Goal: Information Seeking & Learning: Learn about a topic

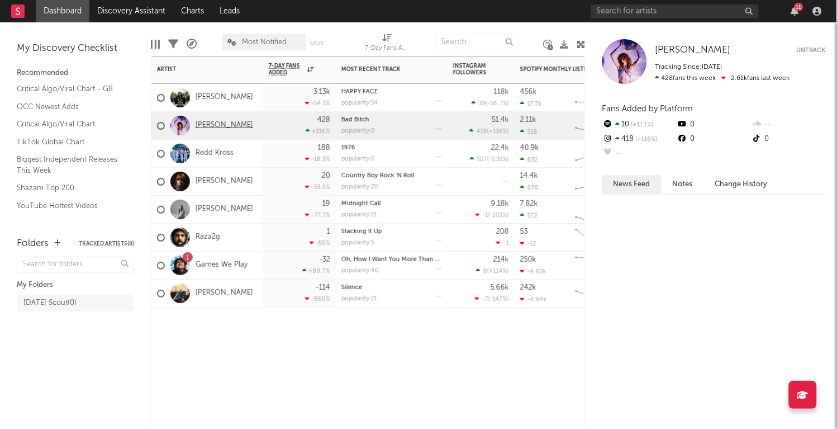
click at [216, 125] on link "[PERSON_NAME]" at bounding box center [225, 125] width 58 height 9
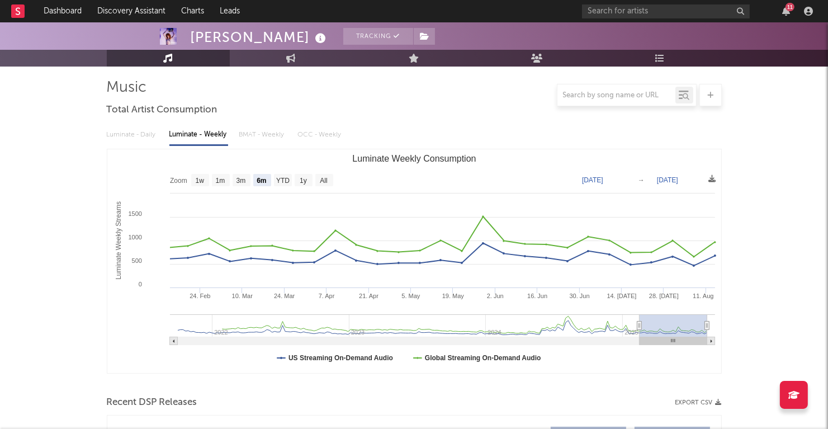
scroll to position [65, 0]
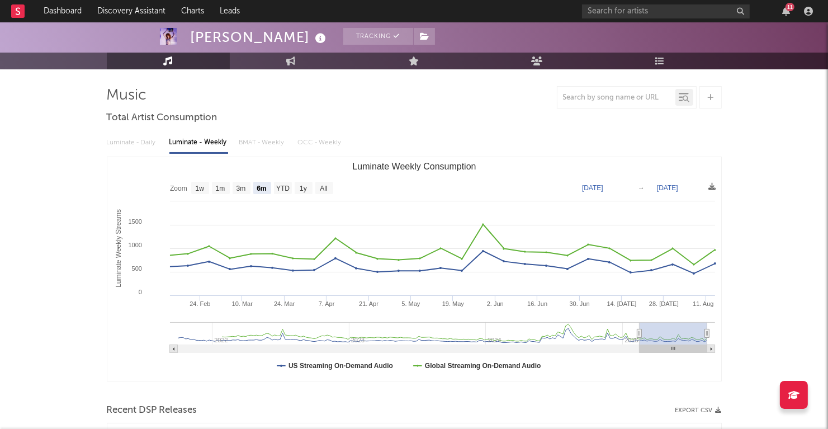
click at [218, 182] on rect "Luminate Weekly Consumption" at bounding box center [221, 188] width 18 height 12
select select "1m"
type input "[DATE]"
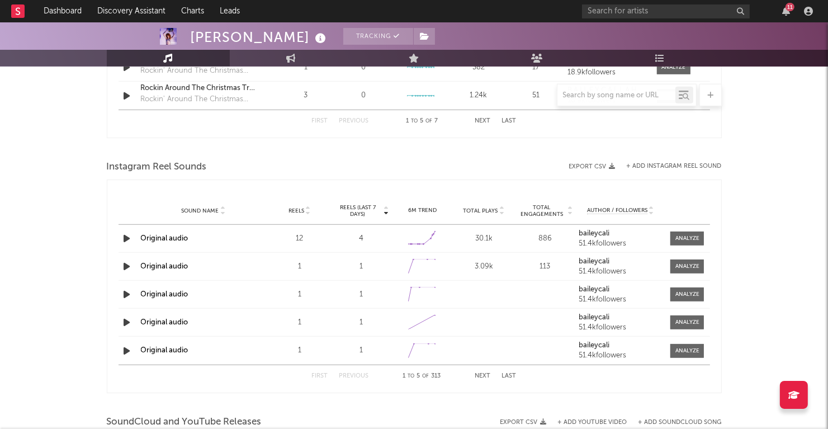
scroll to position [942, 0]
click at [692, 234] on div at bounding box center [687, 238] width 24 height 8
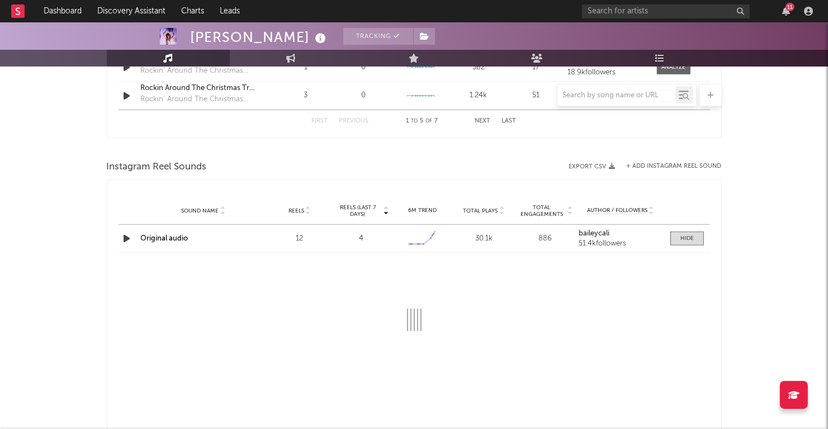
select select "1w"
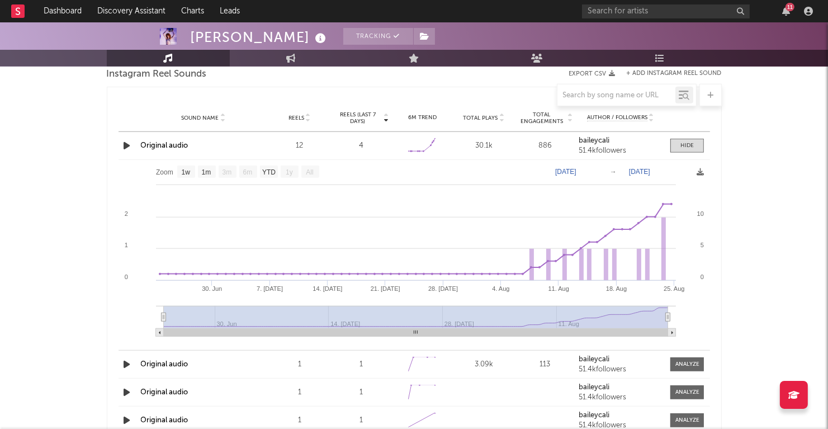
scroll to position [1037, 0]
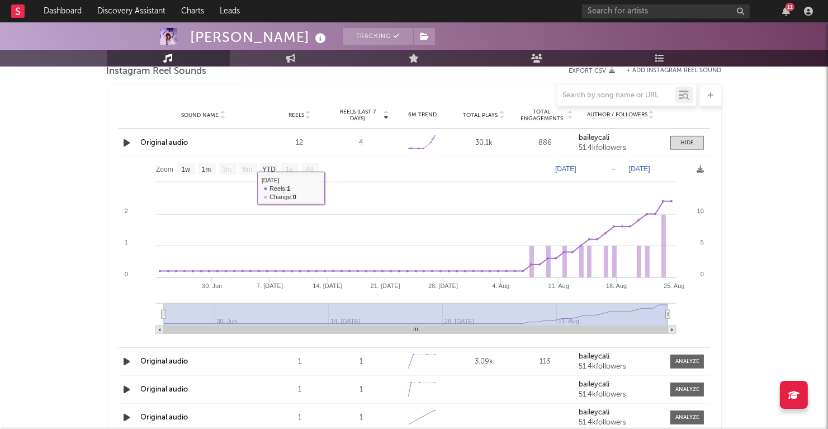
click at [130, 139] on icon "button" at bounding box center [127, 143] width 12 height 14
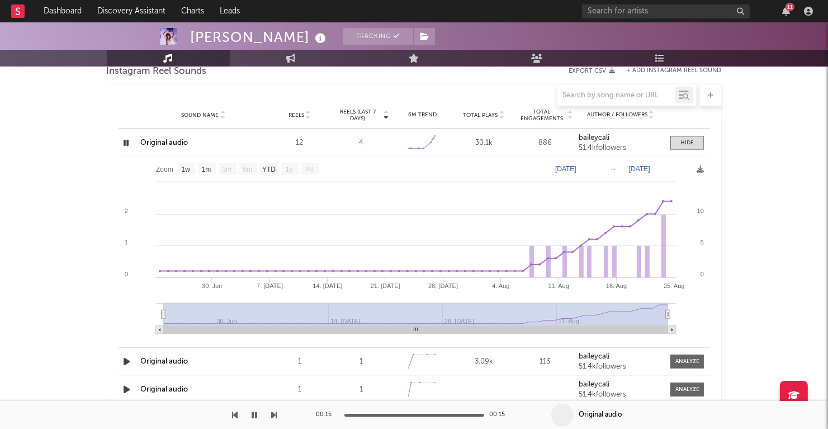
click at [130, 139] on icon "button" at bounding box center [126, 143] width 11 height 14
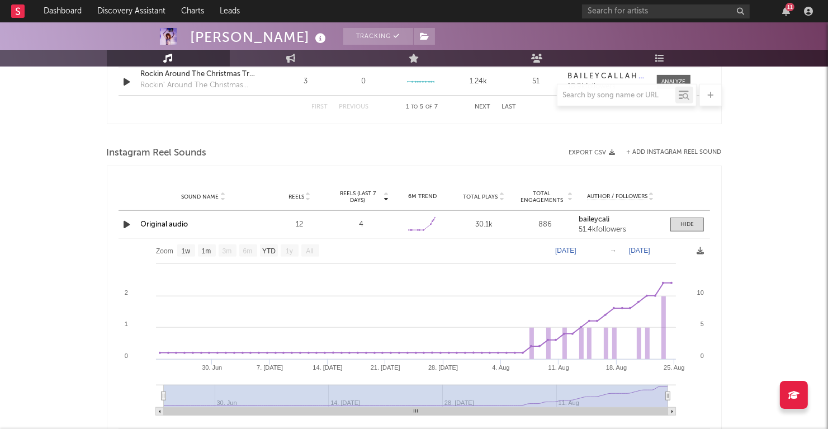
scroll to position [952, 0]
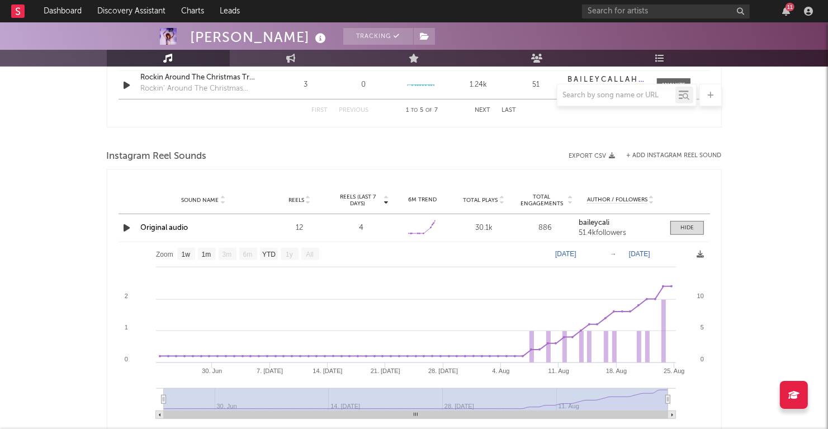
click at [482, 198] on span "Total Plays" at bounding box center [480, 200] width 35 height 7
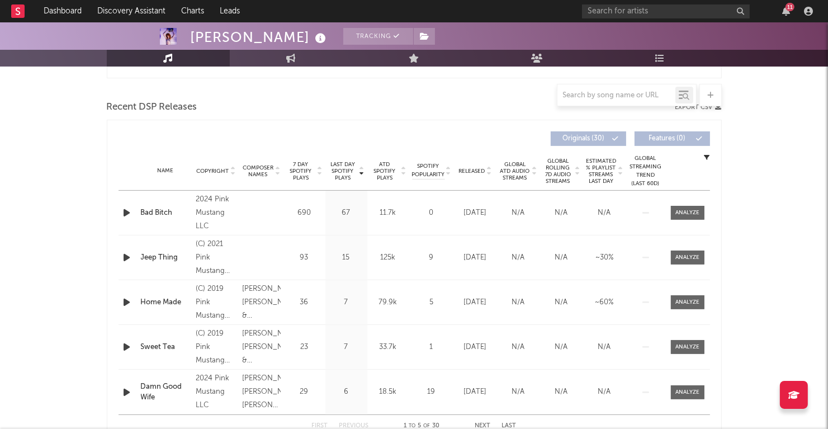
scroll to position [419, 0]
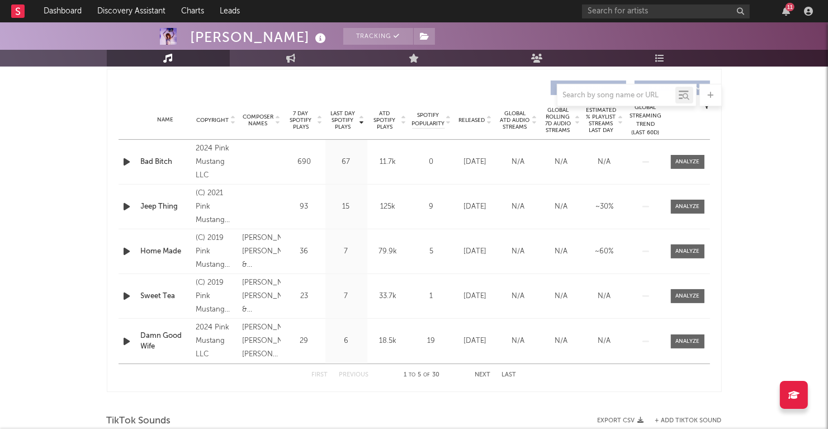
click at [480, 368] on div "First Previous 1 to 5 of 30 Next Last" at bounding box center [414, 375] width 205 height 22
click at [482, 370] on div "First Previous 1 to 5 of 30 Next Last" at bounding box center [414, 375] width 205 height 22
click at [481, 374] on button "Next" at bounding box center [483, 375] width 16 height 6
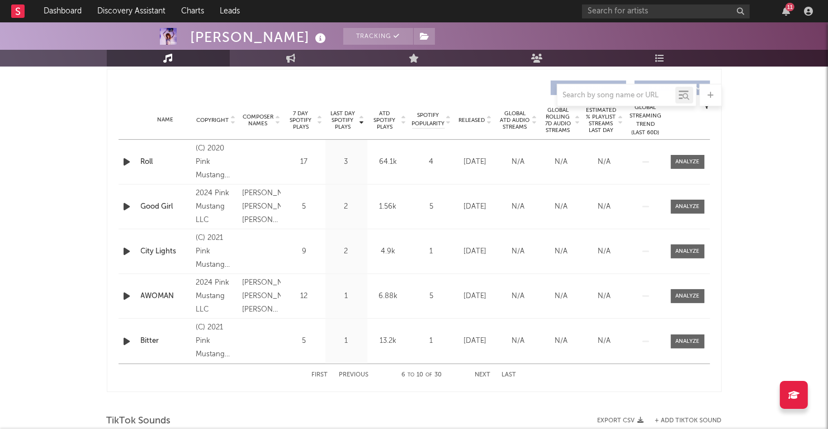
click at [481, 374] on button "Next" at bounding box center [483, 375] width 16 height 6
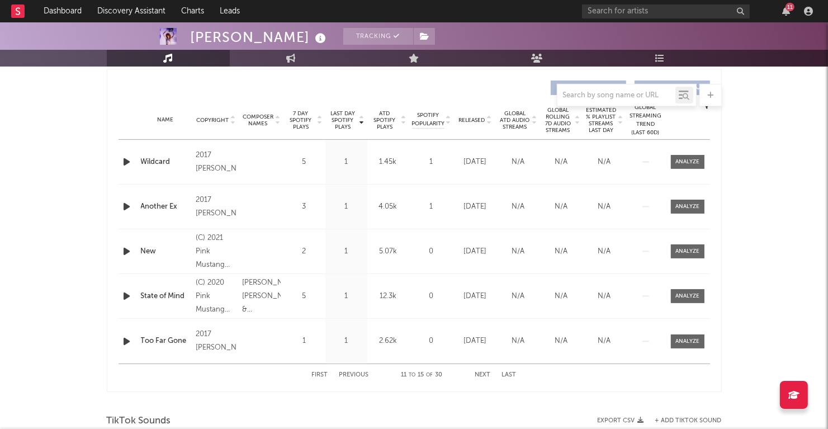
click at [481, 374] on button "Next" at bounding box center [483, 375] width 16 height 6
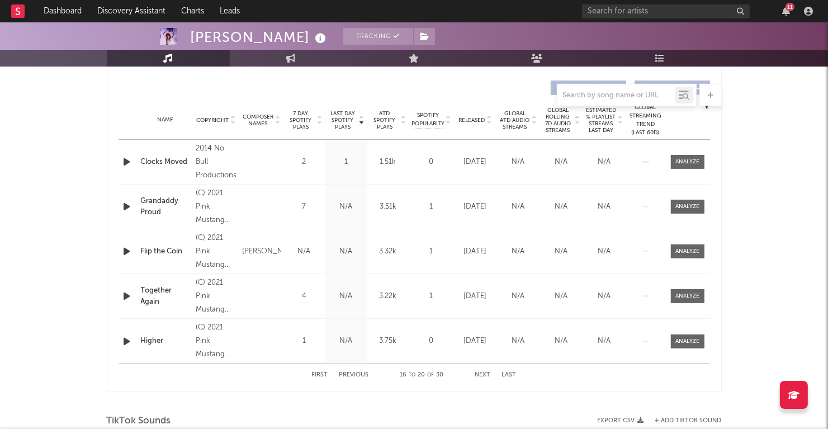
click at [480, 374] on button "Next" at bounding box center [483, 375] width 16 height 6
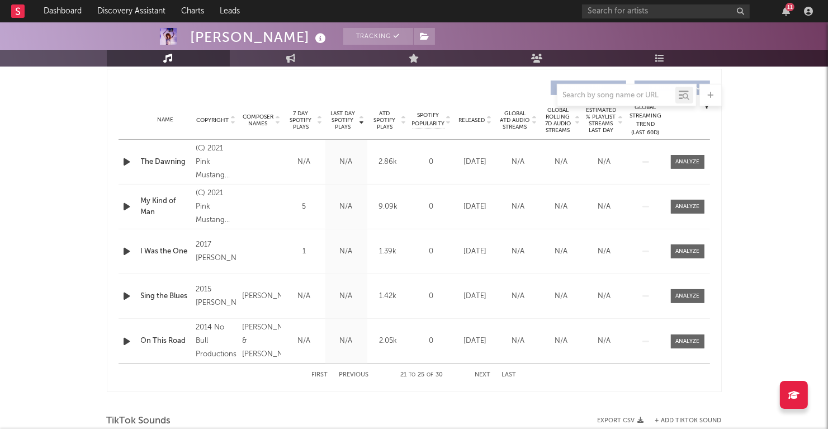
click at [480, 374] on button "Next" at bounding box center [483, 375] width 16 height 6
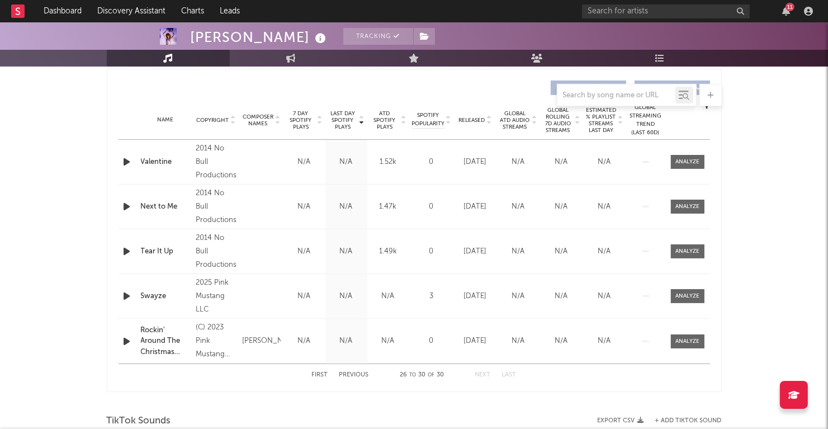
click at [480, 374] on button "Next" at bounding box center [483, 375] width 16 height 6
click at [319, 374] on button "First" at bounding box center [320, 375] width 16 height 6
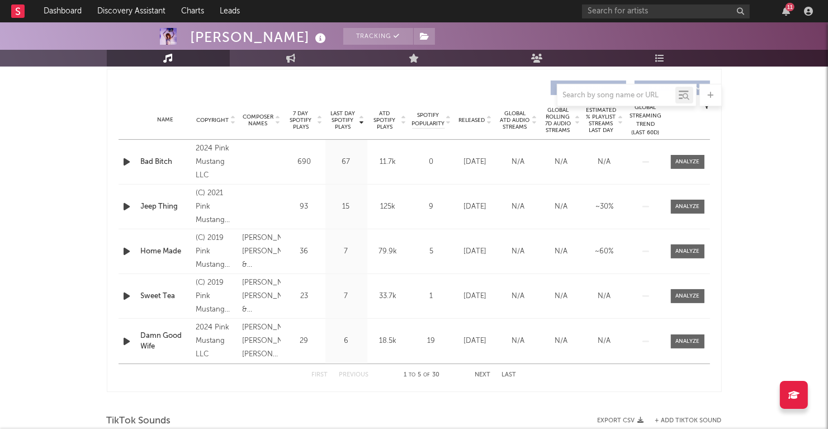
click at [486, 375] on button "Next" at bounding box center [483, 375] width 16 height 6
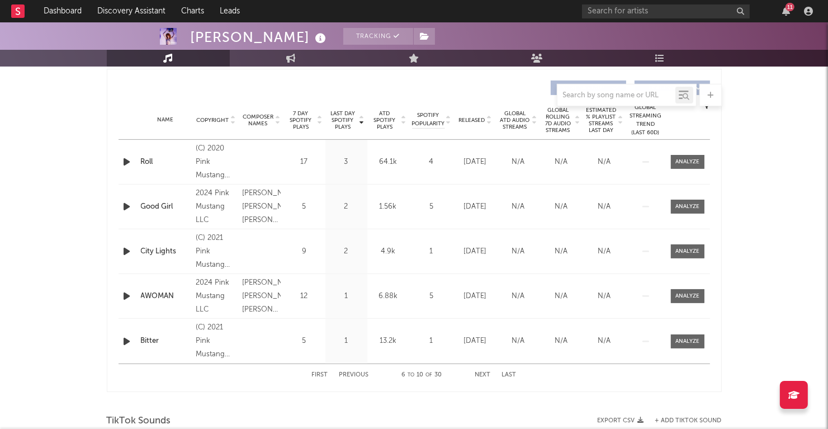
click at [479, 372] on button "Next" at bounding box center [483, 375] width 16 height 6
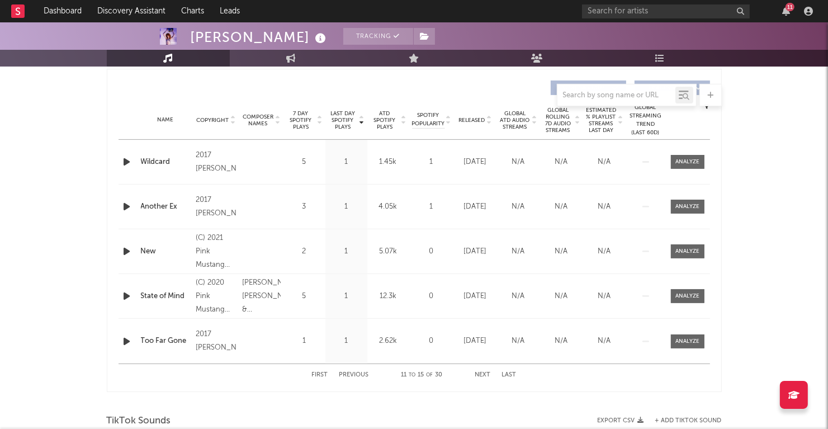
click at [479, 372] on button "Next" at bounding box center [483, 375] width 16 height 6
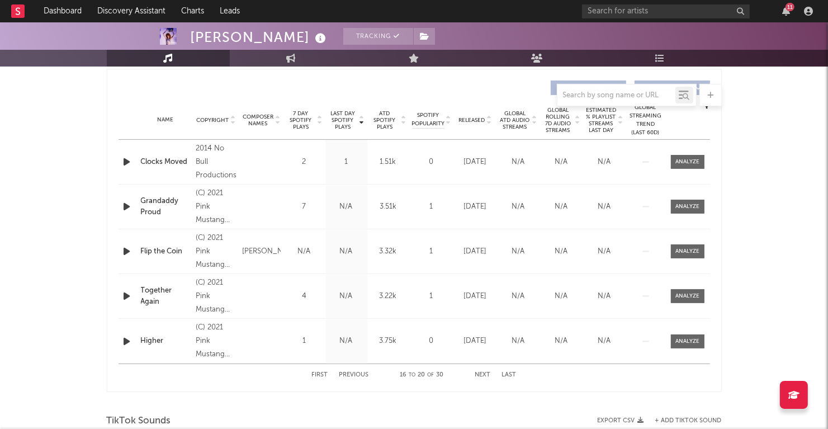
click at [479, 372] on button "Next" at bounding box center [483, 375] width 16 height 6
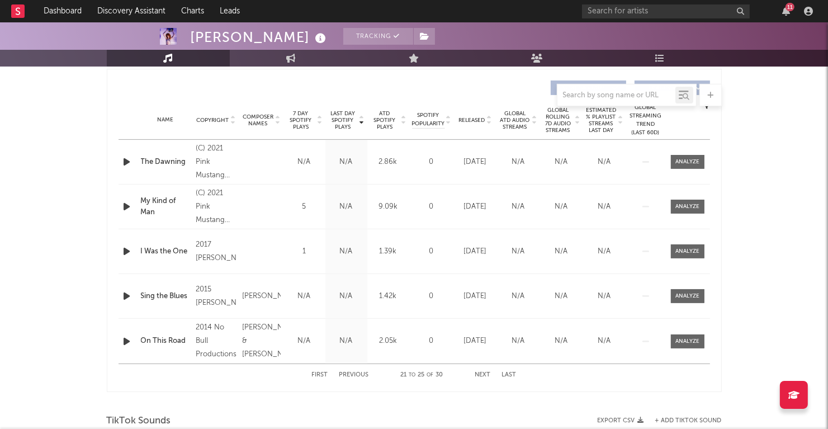
click at [479, 372] on button "Next" at bounding box center [483, 375] width 16 height 6
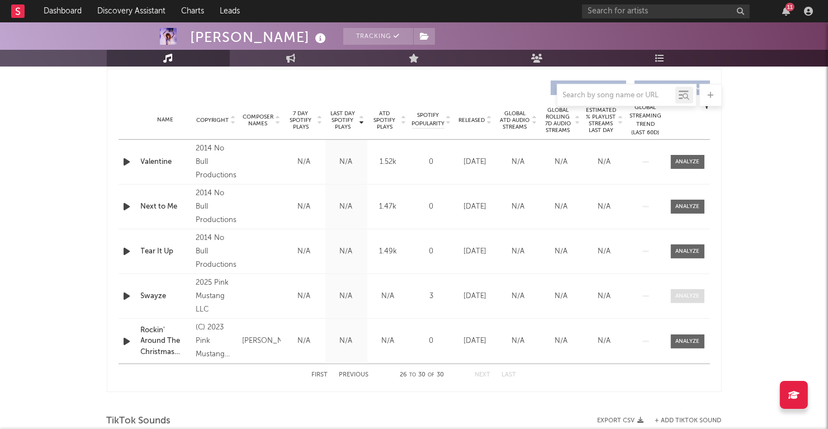
click at [680, 292] on div at bounding box center [687, 296] width 24 height 8
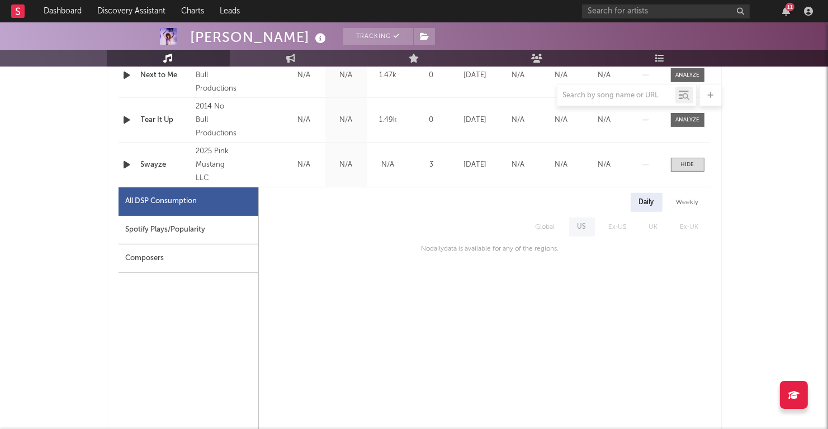
scroll to position [595, 0]
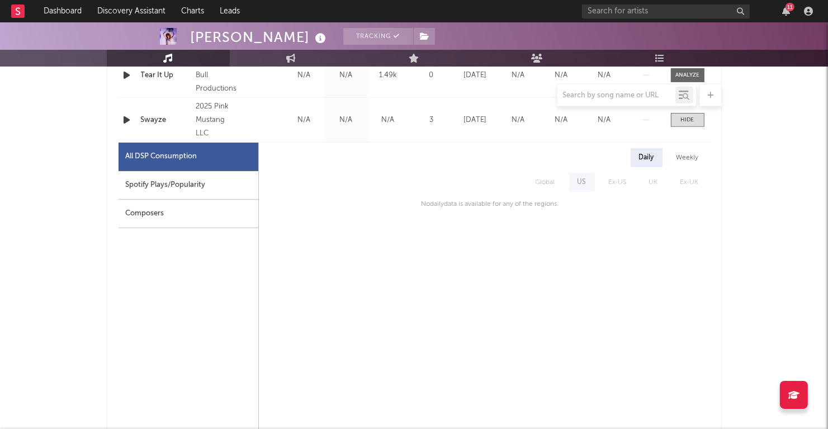
click at [151, 182] on div "Spotify Plays/Popularity" at bounding box center [188, 185] width 140 height 28
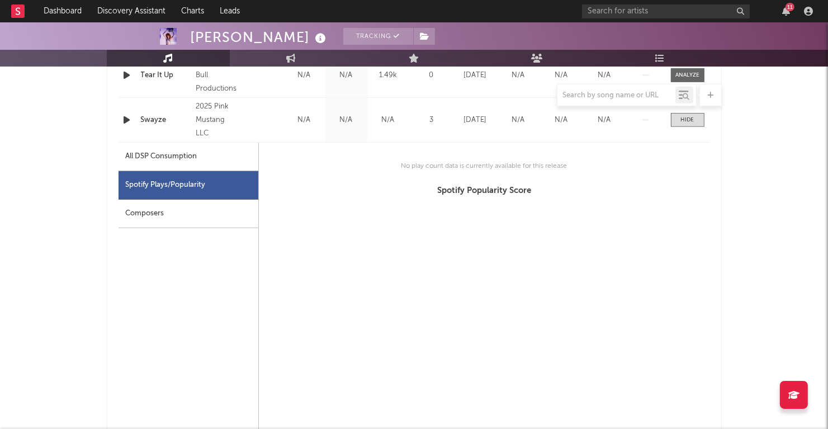
select select "1w"
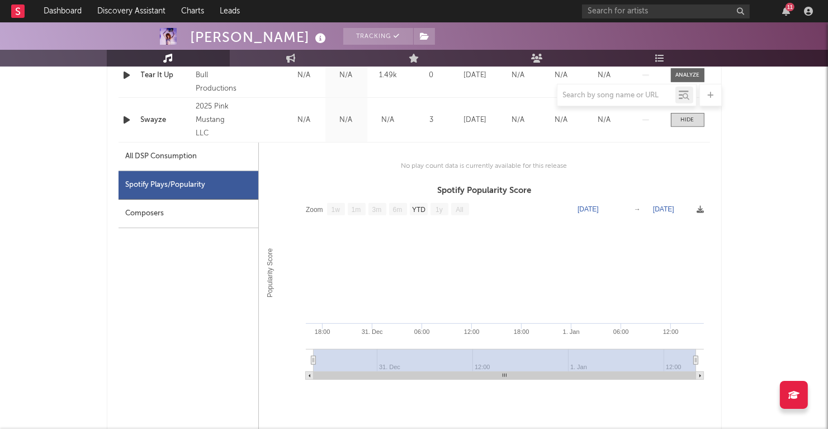
click at [158, 196] on div "Spotify Plays/Popularity" at bounding box center [188, 185] width 140 height 28
click at [158, 205] on div "Composers" at bounding box center [188, 213] width 140 height 28
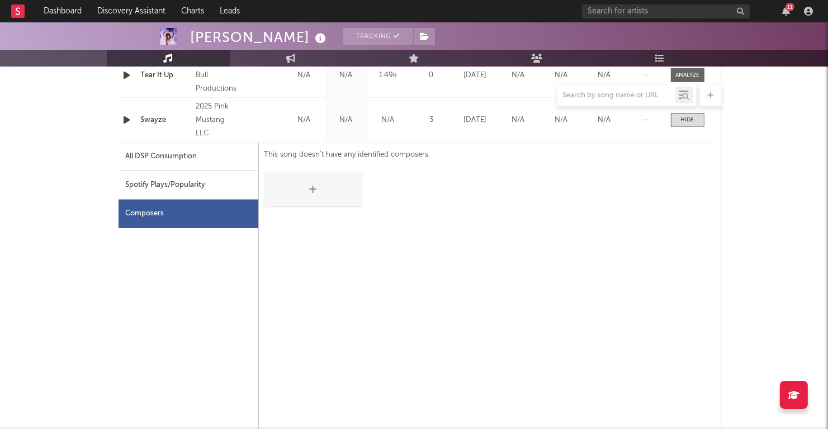
click at [159, 187] on div "Spotify Plays/Popularity" at bounding box center [188, 185] width 140 height 28
select select "1w"
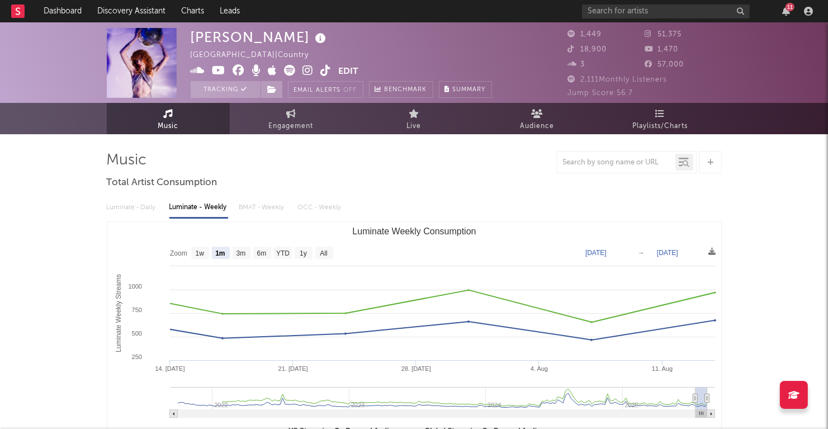
scroll to position [0, 0]
click at [165, 118] on link "Music" at bounding box center [168, 118] width 123 height 31
click at [787, 13] on icon "button" at bounding box center [786, 11] width 8 height 9
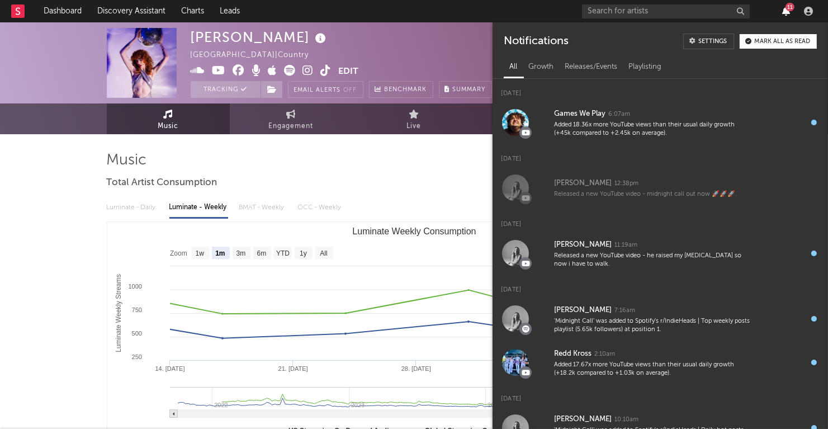
click at [787, 13] on icon "button" at bounding box center [786, 11] width 8 height 9
